Goal: Transaction & Acquisition: Purchase product/service

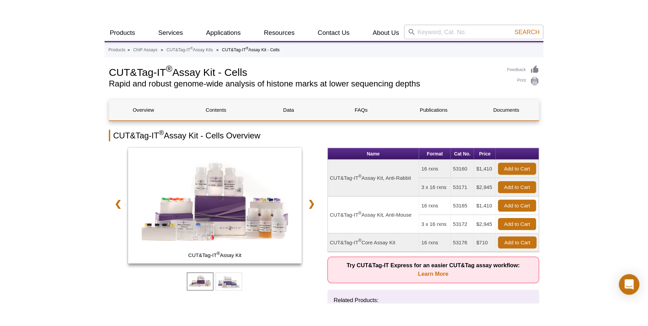
scroll to position [37, 0]
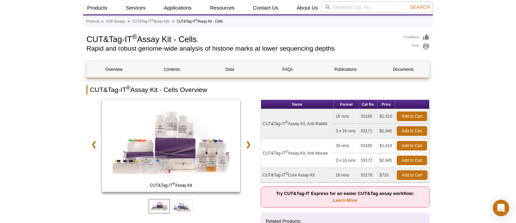
select select "[GEOGRAPHIC_DATA]"
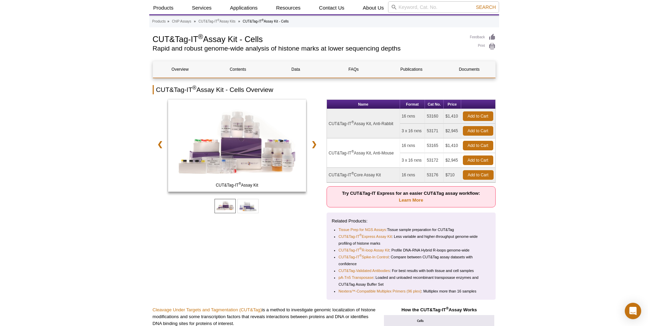
drag, startPoint x: 328, startPoint y: 123, endPoint x: 394, endPoint y: 152, distance: 72.0
click at [394, 152] on tbody "CUT&Tag-IT ® Assay Kit, Anti-Rabbit 16 rxns 53160 $1,410 Add to Cart 3 x 16 rxn…" at bounding box center [411, 145] width 168 height 73
copy tbody "CUT&Tag-IT ® Assay Kit, Anti-Rabbit 16 rxns 53160 $1,410 Add to Cart 3 x 16 rxn…"
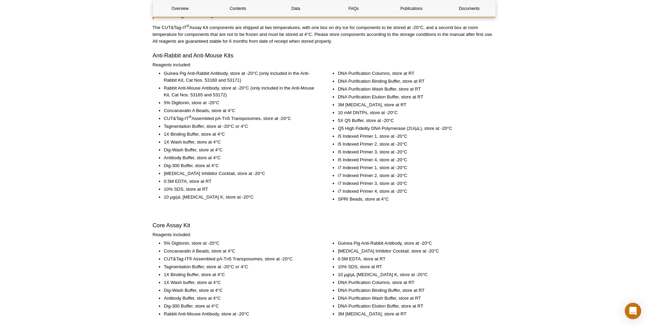
scroll to position [887, 0]
